Goal: Transaction & Acquisition: Purchase product/service

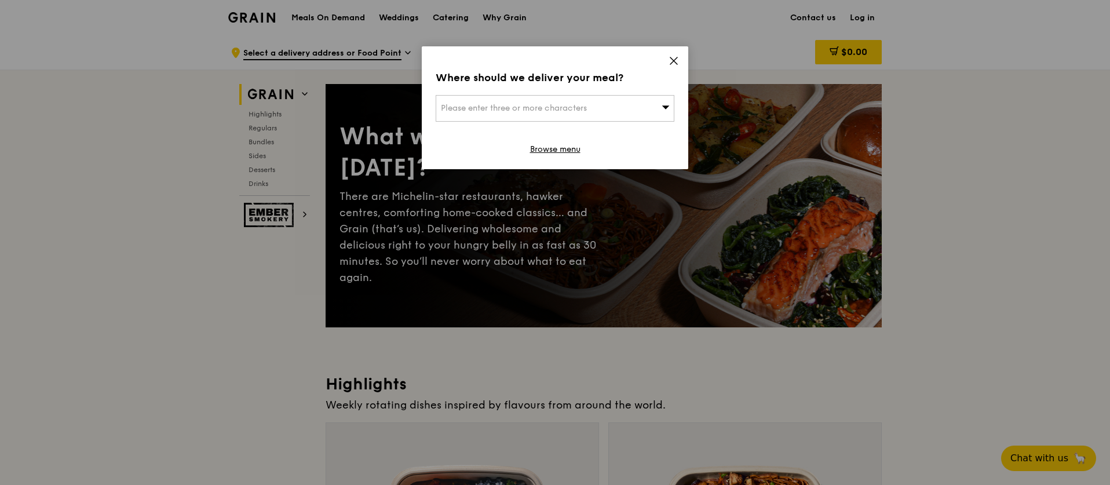
click at [680, 63] on div "Where should we deliver your meal? Please enter three or more characters Browse…" at bounding box center [555, 107] width 267 height 123
click at [678, 59] on icon at bounding box center [674, 61] width 10 height 10
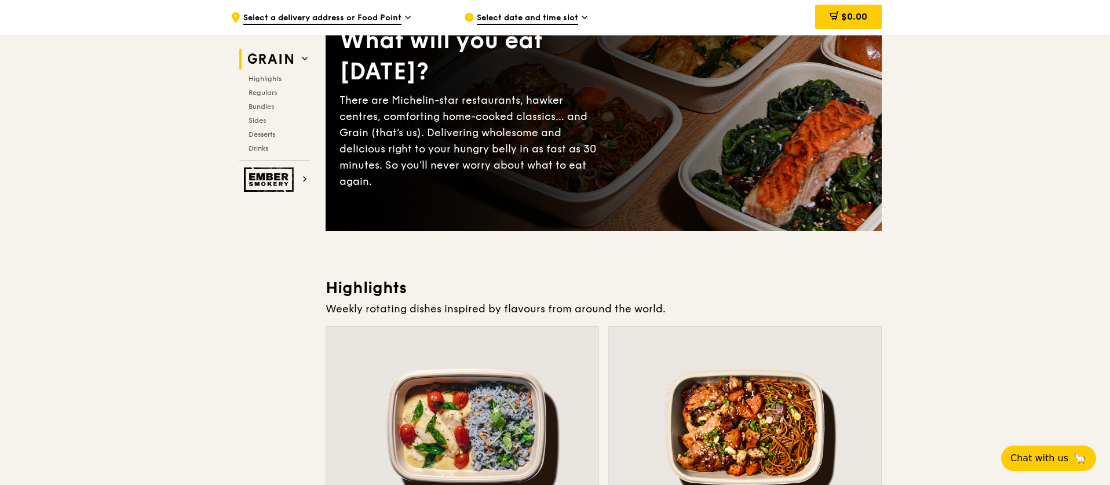
scroll to position [319, 0]
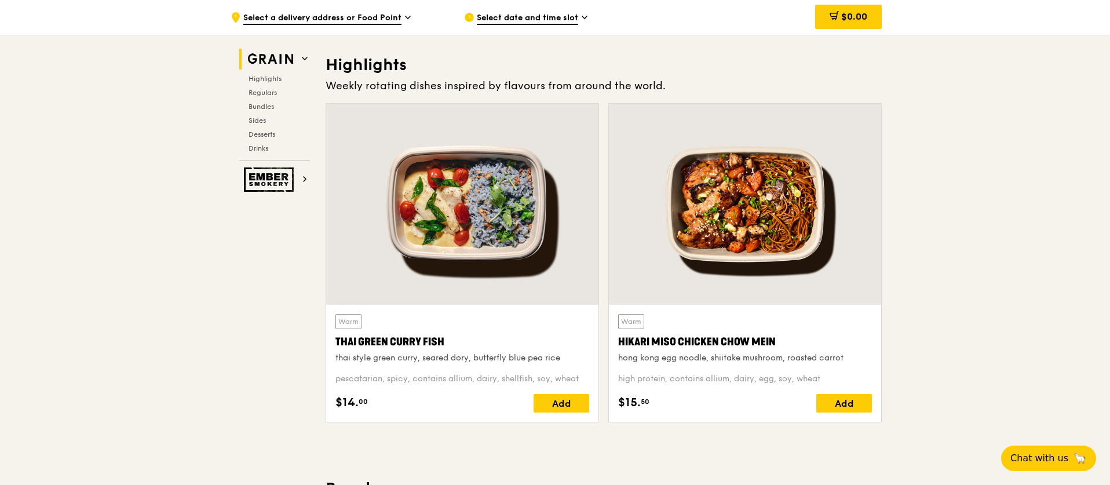
click at [463, 228] on div at bounding box center [462, 204] width 272 height 201
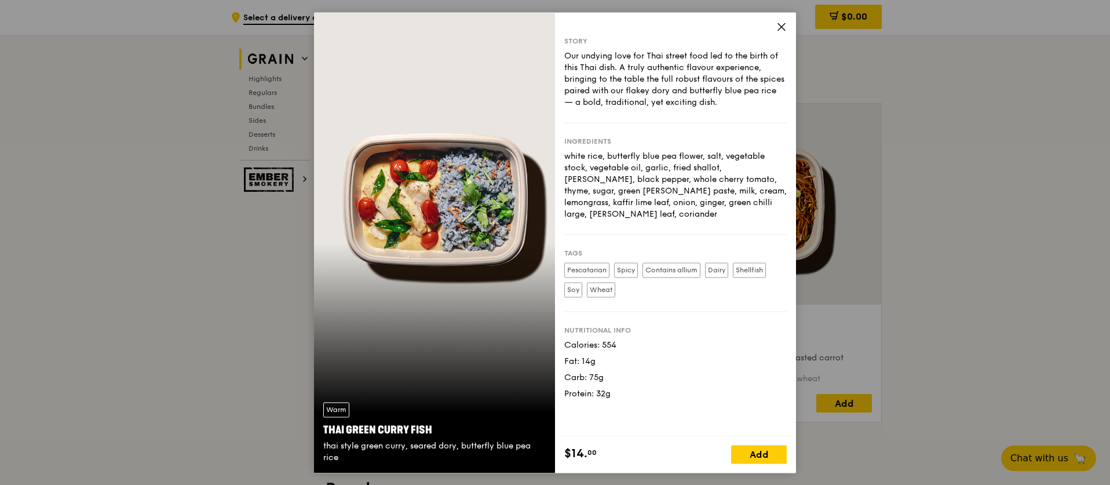
click at [780, 30] on icon at bounding box center [781, 26] width 10 height 10
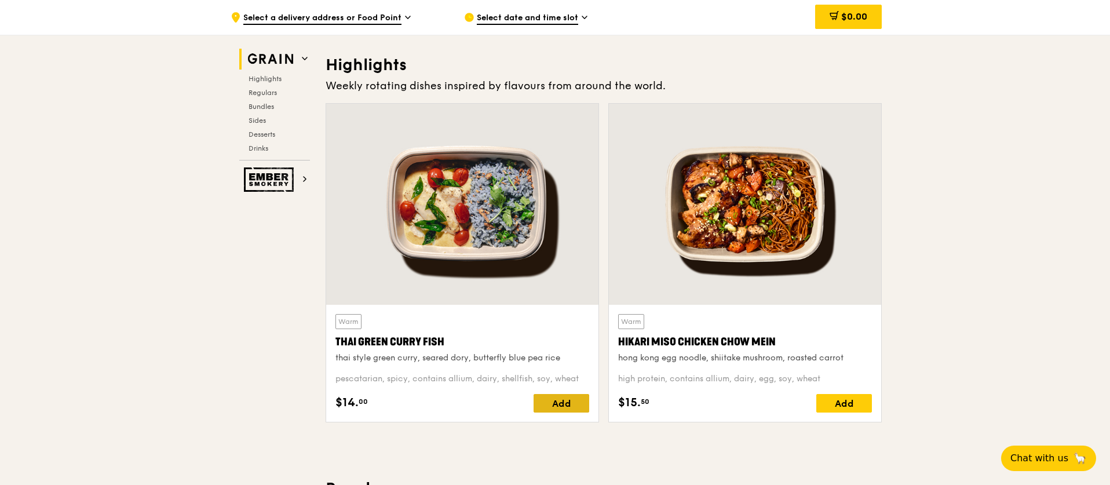
click at [564, 408] on div "Add" at bounding box center [562, 403] width 56 height 19
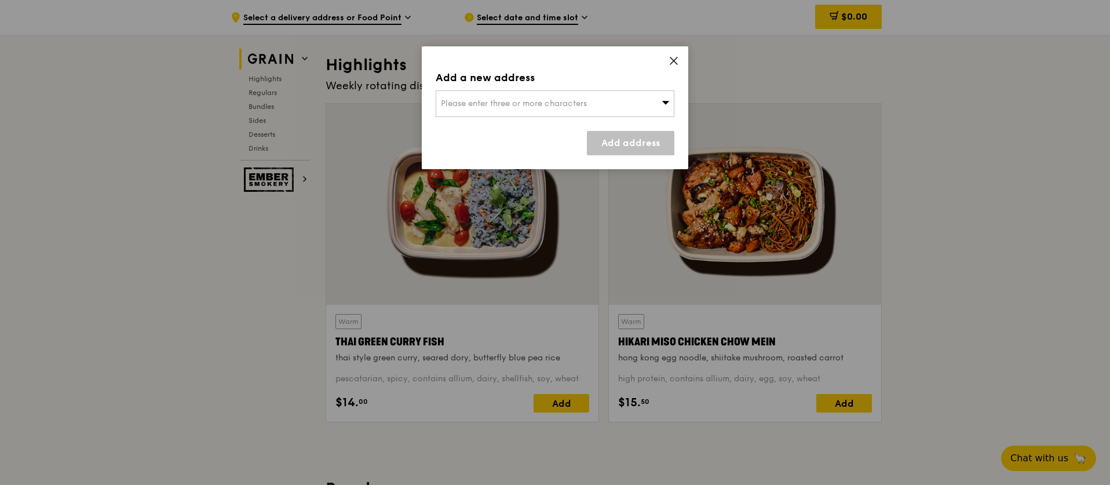
click at [544, 100] on span "Please enter three or more characters" at bounding box center [514, 103] width 146 height 10
type input "5"
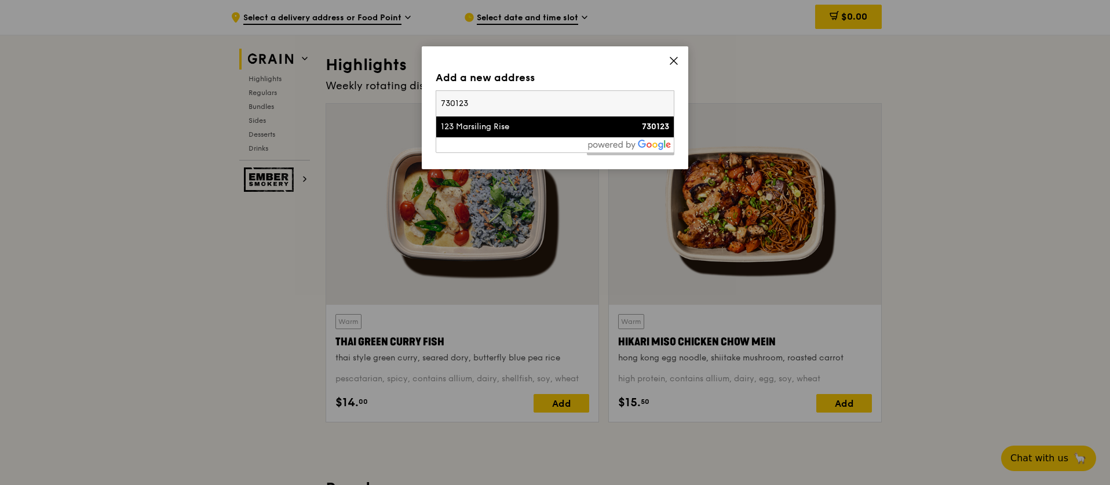
type input "730123"
click at [491, 127] on div "123 Marsiling Rise" at bounding box center [526, 127] width 171 height 12
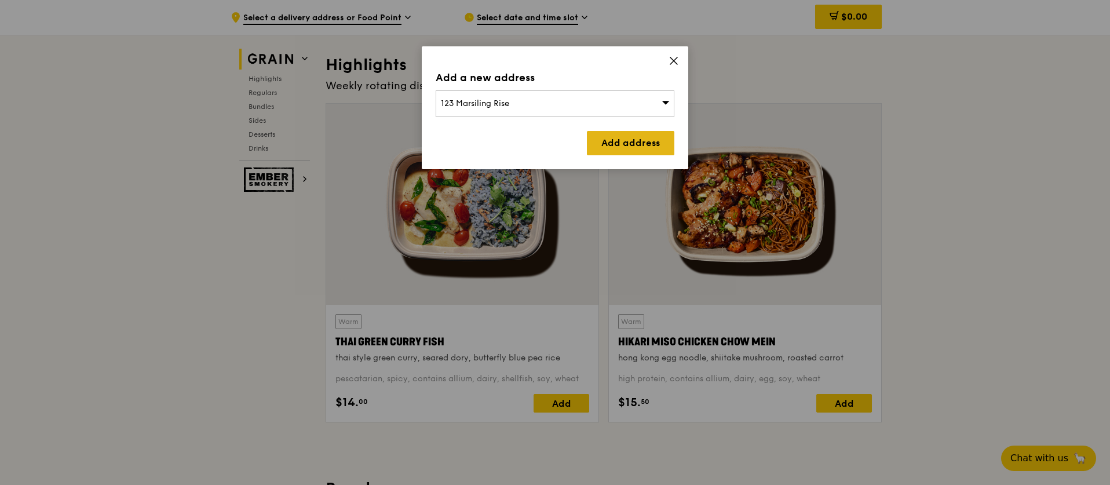
click at [656, 142] on link "Add address" at bounding box center [630, 143] width 87 height 24
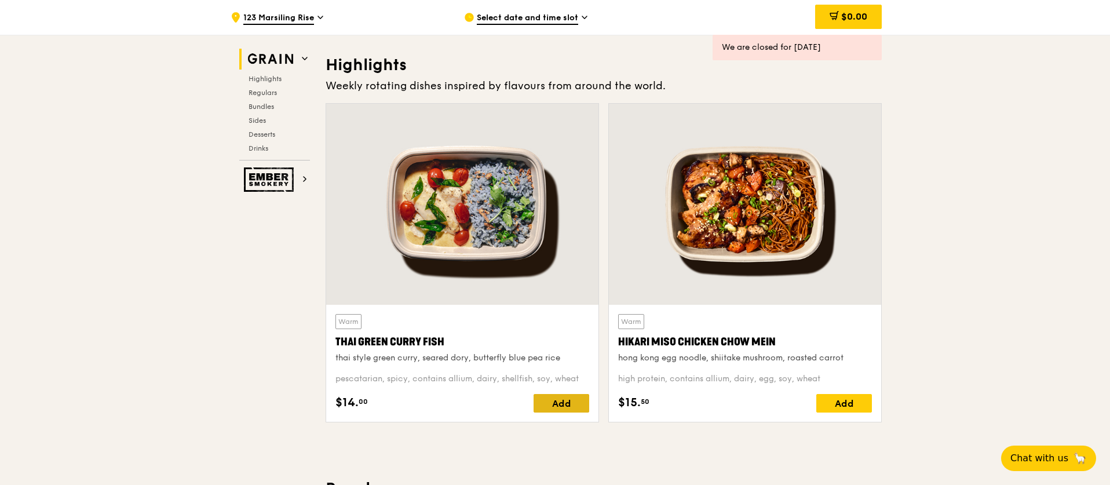
click at [554, 408] on div "Add" at bounding box center [562, 403] width 56 height 19
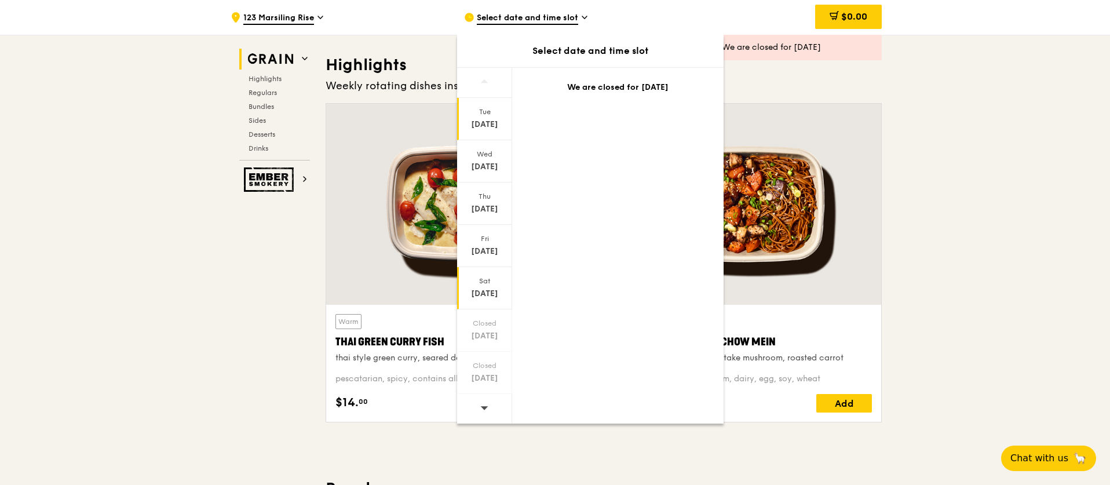
click at [503, 293] on div "[DATE]" at bounding box center [485, 294] width 52 height 12
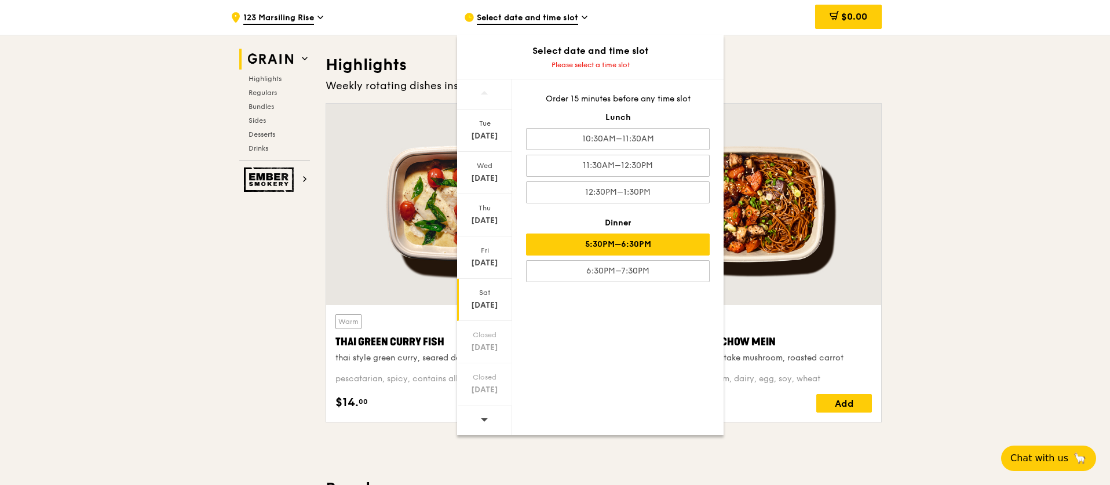
click at [652, 244] on div "5:30PM–6:30PM" at bounding box center [618, 244] width 184 height 22
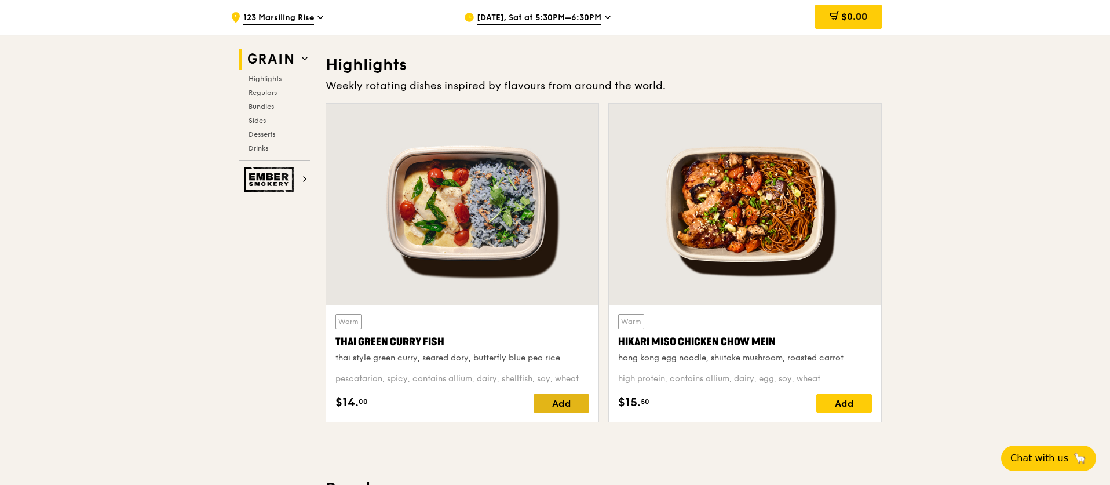
click at [570, 399] on div "Add" at bounding box center [562, 403] width 56 height 19
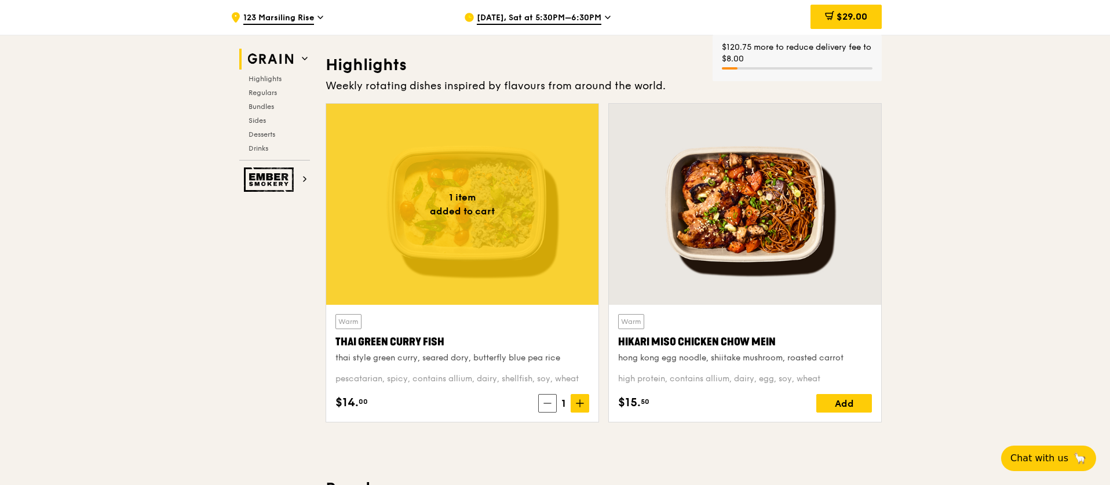
click at [849, 408] on div "Add" at bounding box center [844, 403] width 56 height 19
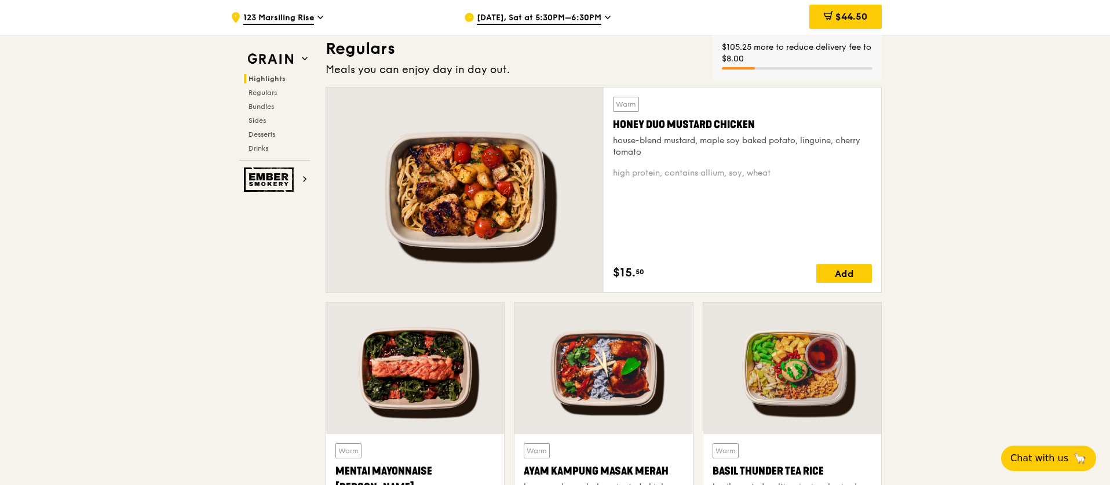
scroll to position [761, 0]
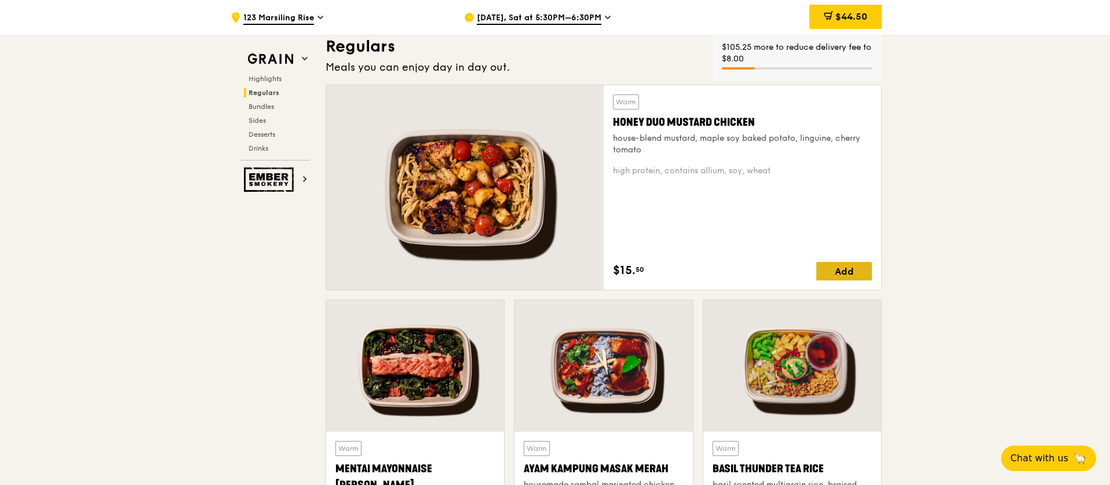
click at [846, 267] on div "Add" at bounding box center [844, 271] width 56 height 19
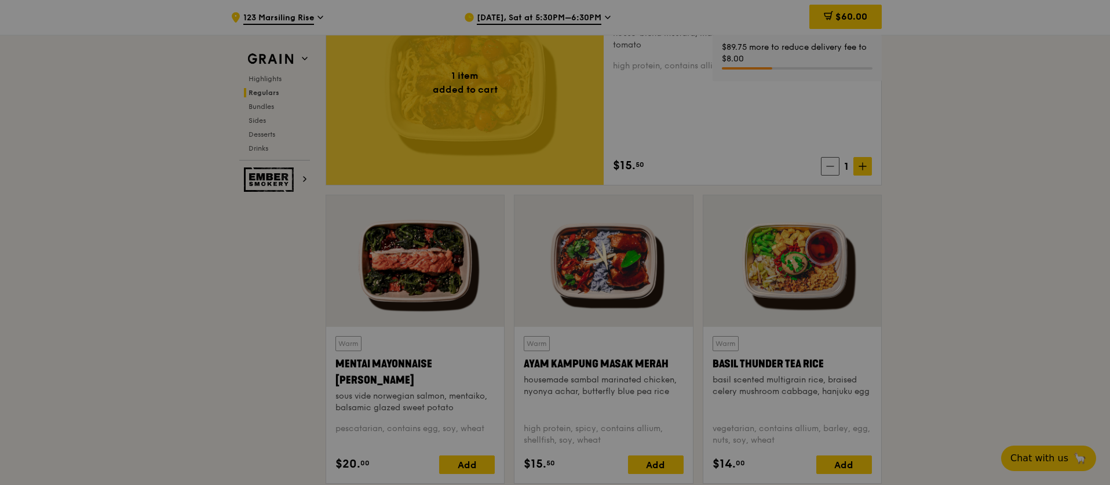
scroll to position [866, 0]
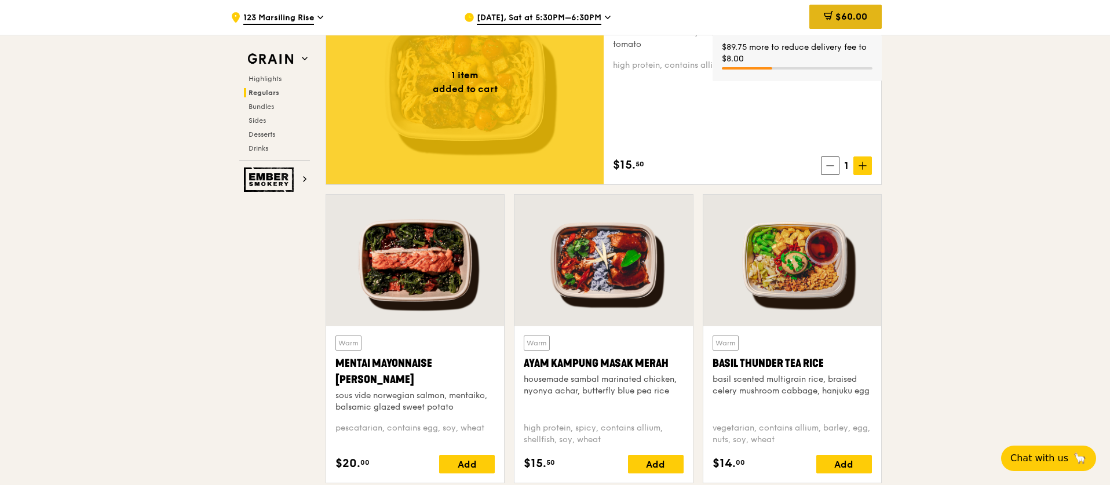
click at [863, 17] on span "$60.00" at bounding box center [851, 16] width 32 height 11
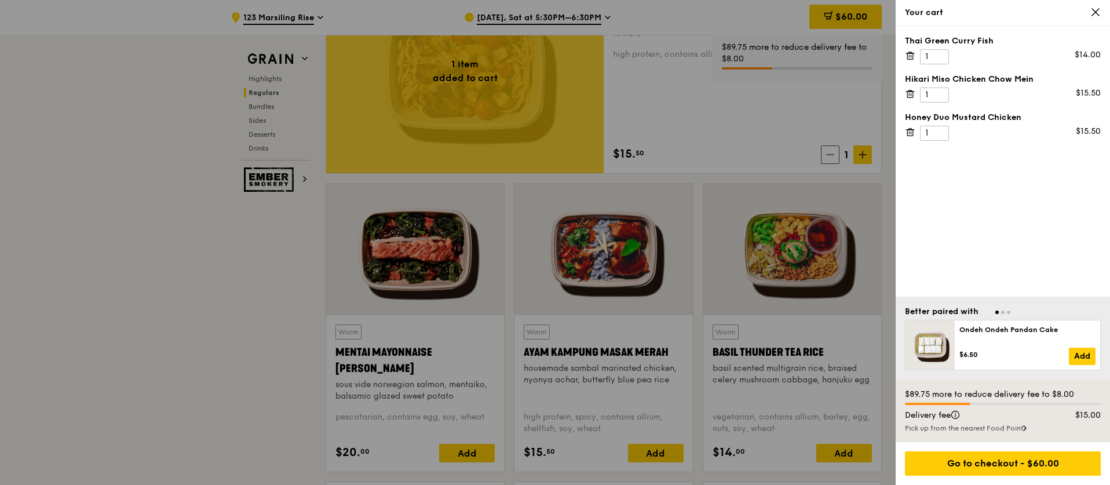
scroll to position [888, 0]
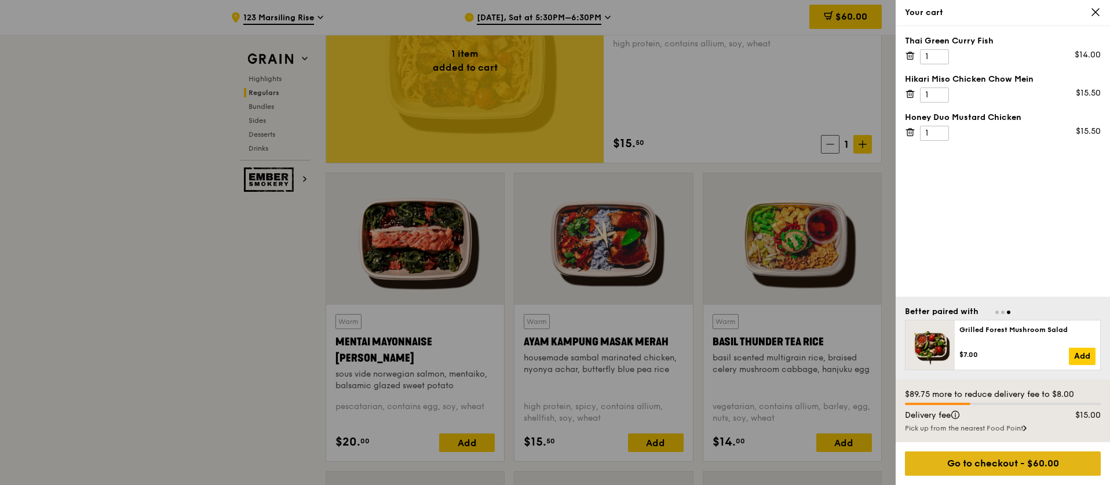
click at [1028, 467] on div "Go to checkout - $60.00" at bounding box center [1003, 463] width 196 height 24
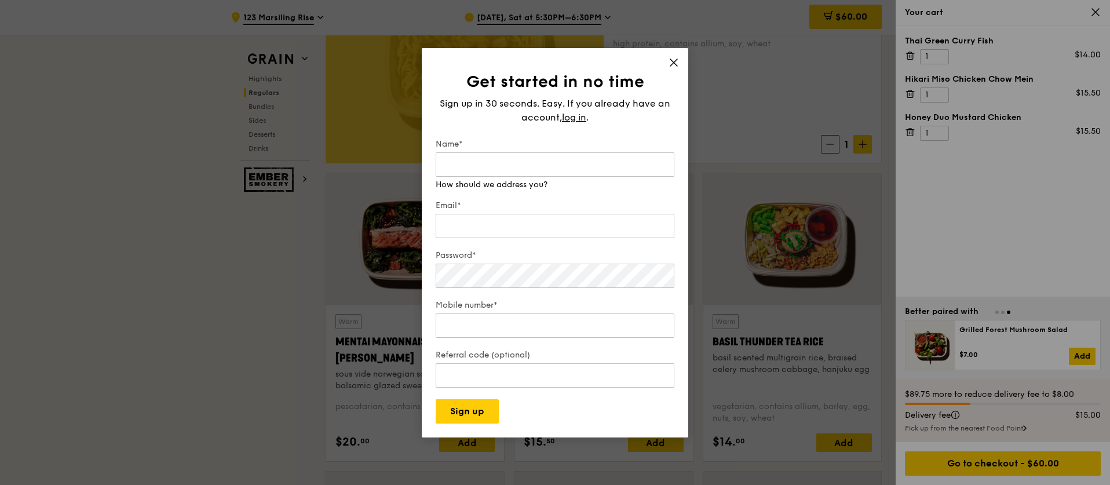
click at [671, 60] on div "Get started in no time Sign up in 30 seconds. Easy. If you already have an acco…" at bounding box center [555, 242] width 267 height 389
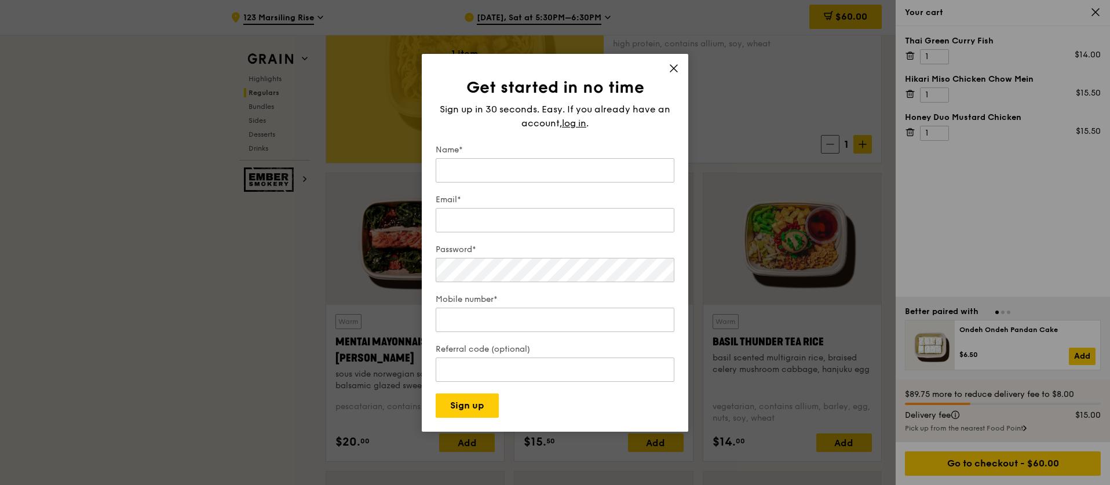
click at [678, 65] on icon at bounding box center [674, 68] width 10 height 10
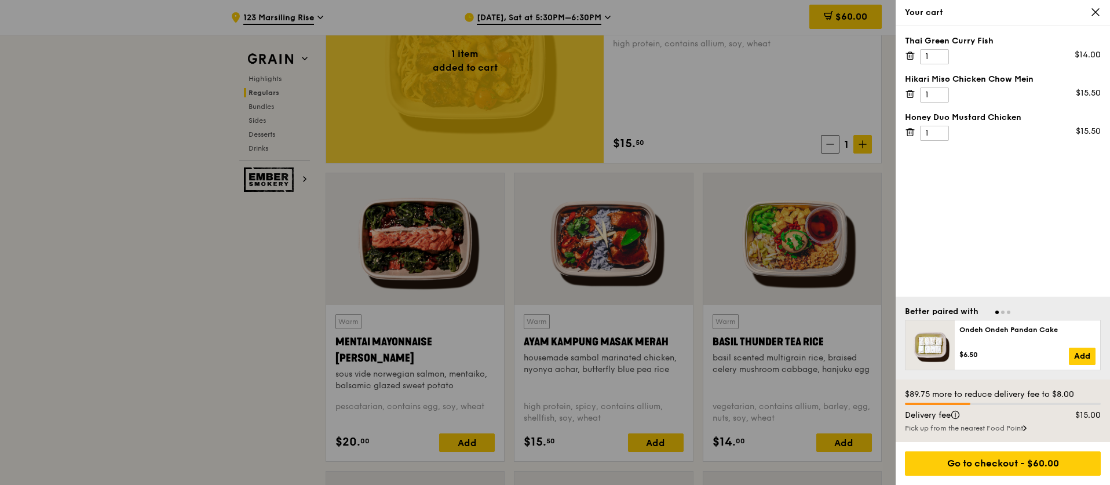
click at [1005, 252] on div "Thai Green [PERSON_NAME] Fish 1 $14.00 Hikari Miso Chicken Chow Mein 1 $15.50 H…" at bounding box center [1003, 161] width 214 height 271
click at [1099, 15] on icon at bounding box center [1095, 12] width 7 height 7
